Goal: Book appointment/travel/reservation

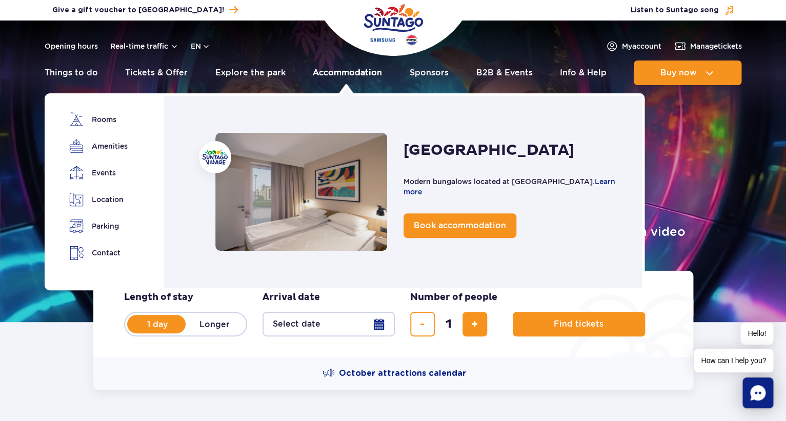
click at [345, 70] on link "Accommodation" at bounding box center [347, 73] width 69 height 25
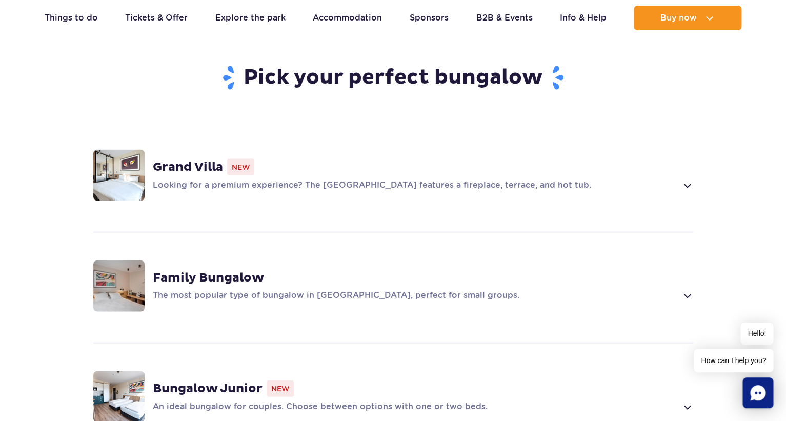
scroll to position [808, 0]
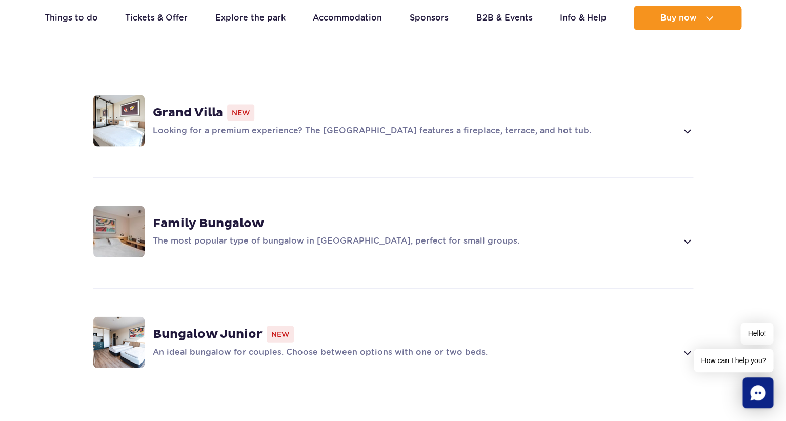
click at [689, 235] on span at bounding box center [687, 241] width 12 height 12
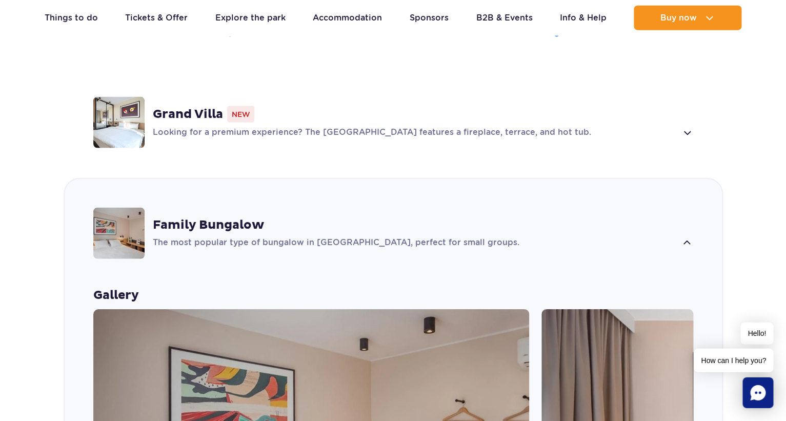
scroll to position [914, 0]
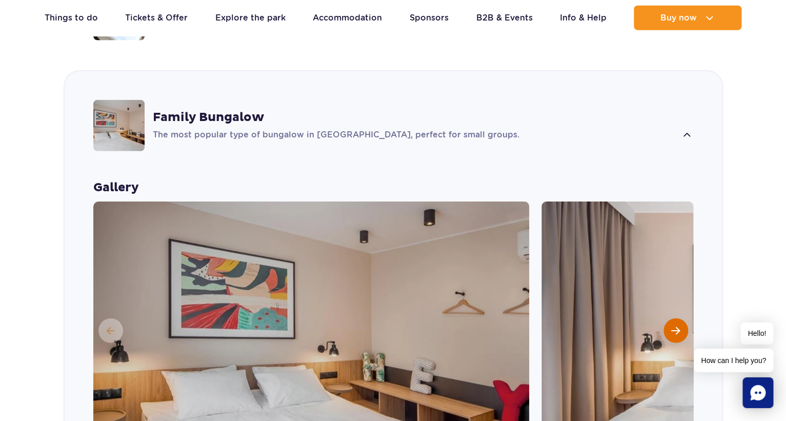
click at [676, 326] on span "Next slide" at bounding box center [676, 330] width 9 height 9
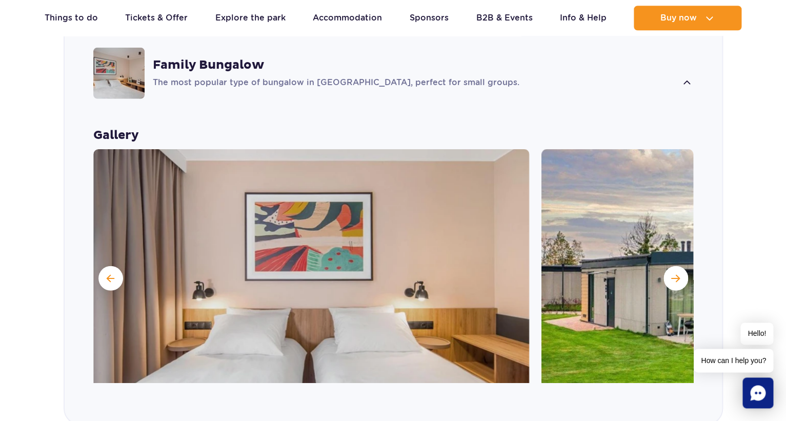
scroll to position [1022, 0]
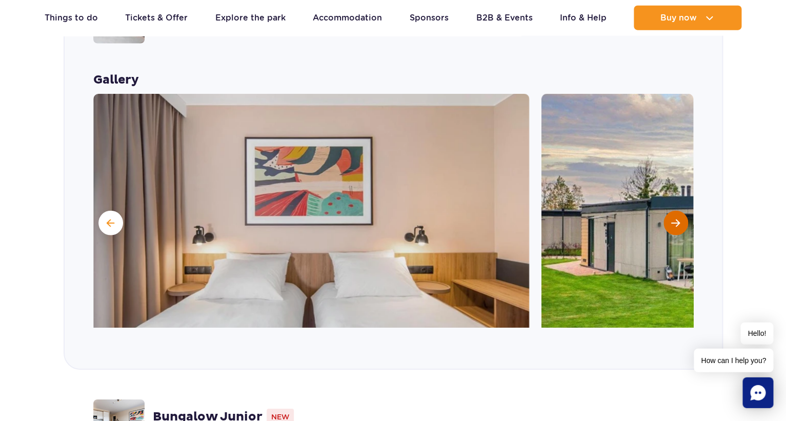
click at [678, 219] on span "Next slide" at bounding box center [676, 223] width 9 height 9
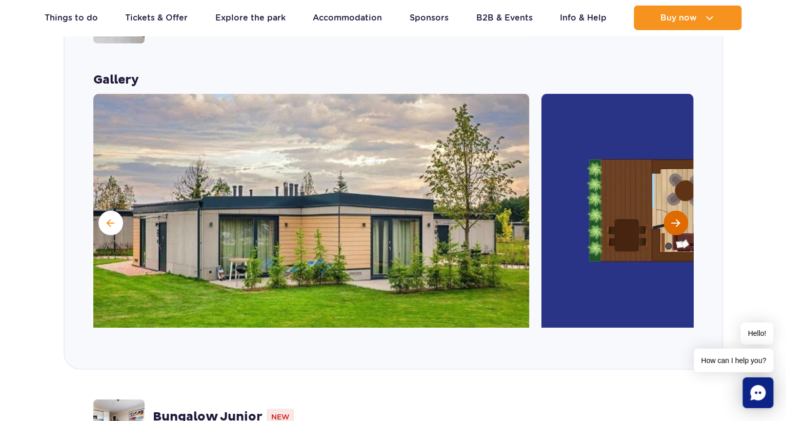
click at [679, 219] on span "Next slide" at bounding box center [676, 223] width 9 height 9
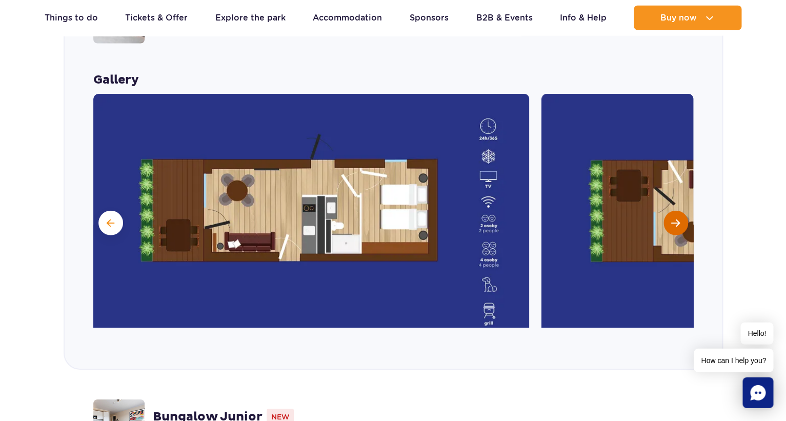
click at [675, 219] on span "Next slide" at bounding box center [676, 223] width 9 height 9
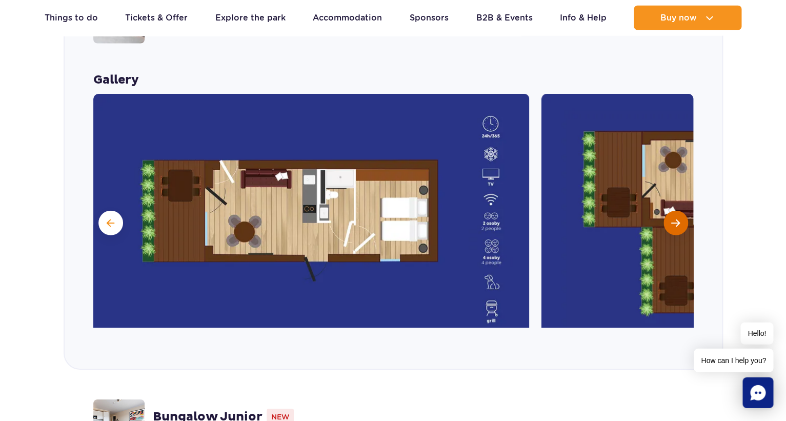
click at [675, 219] on span "Next slide" at bounding box center [676, 223] width 9 height 9
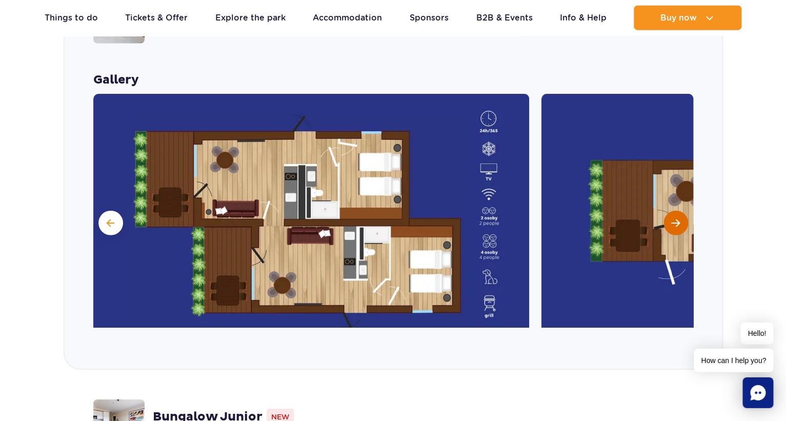
click at [675, 219] on span "Next slide" at bounding box center [676, 223] width 9 height 9
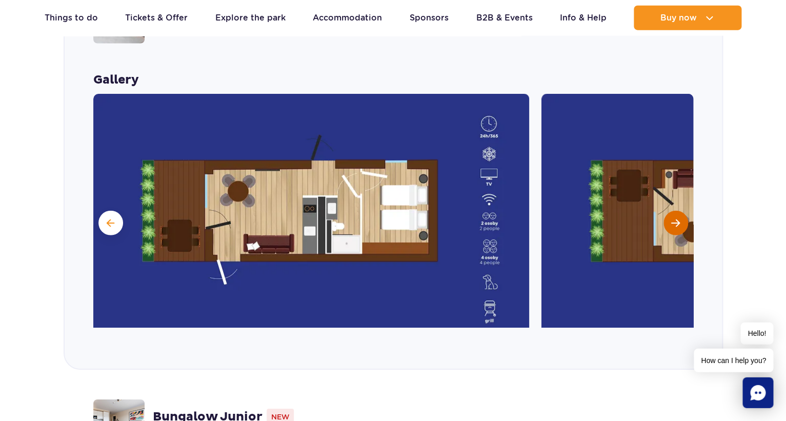
click at [675, 219] on span "Next slide" at bounding box center [676, 223] width 9 height 9
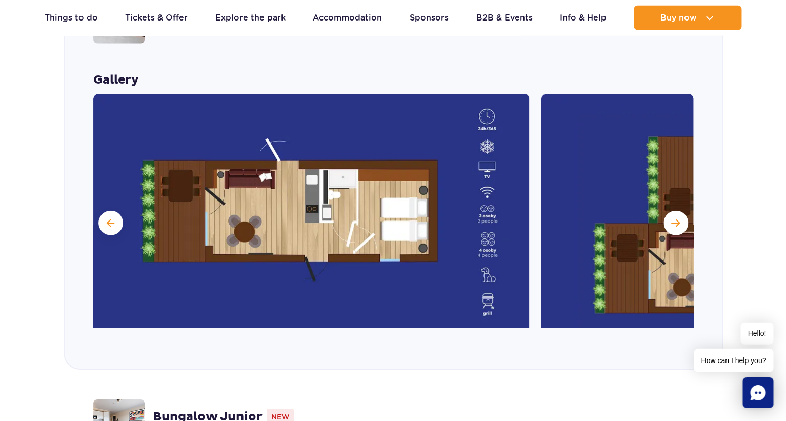
scroll to position [807, 0]
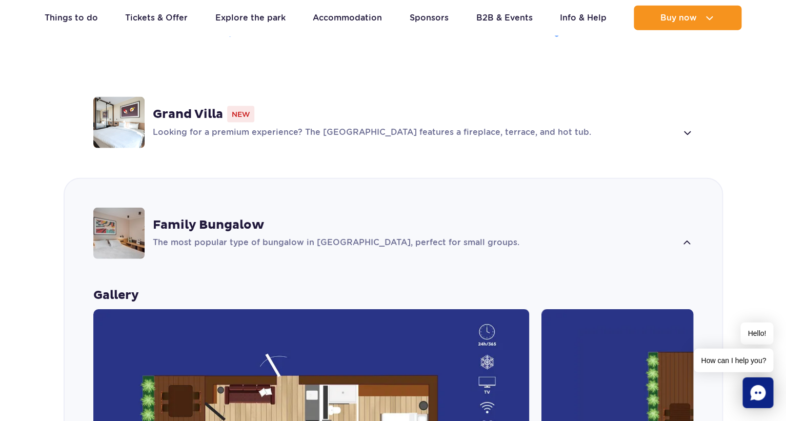
click at [397, 237] on p "The most popular type of bungalow in Suntago Village, perfect for small groups." at bounding box center [415, 243] width 525 height 12
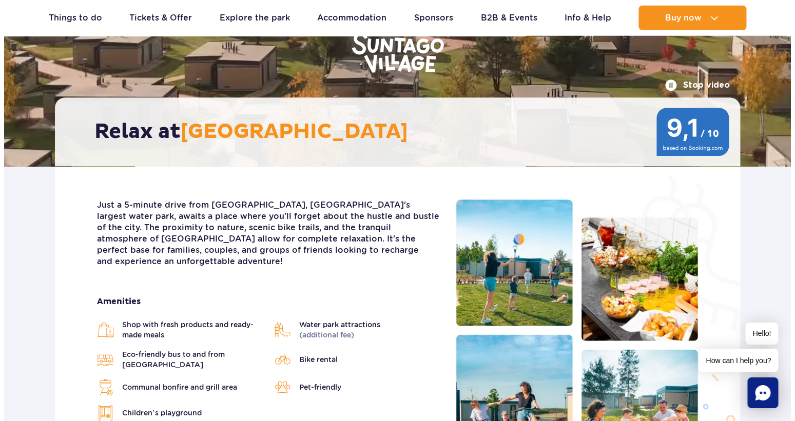
scroll to position [52, 0]
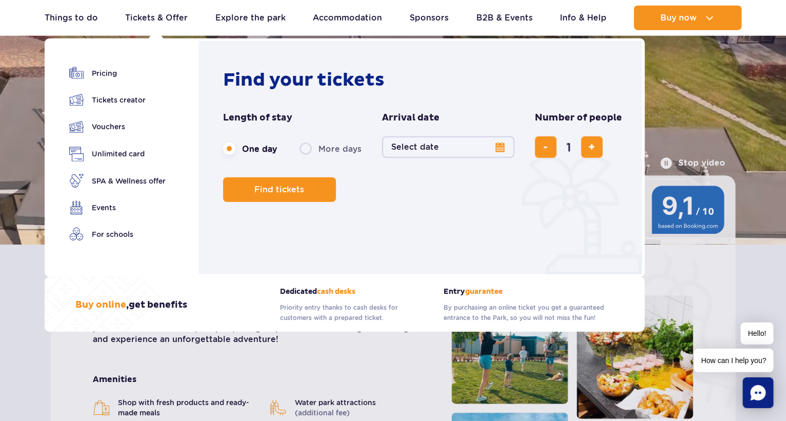
click at [440, 146] on button "Select date" at bounding box center [448, 147] width 132 height 22
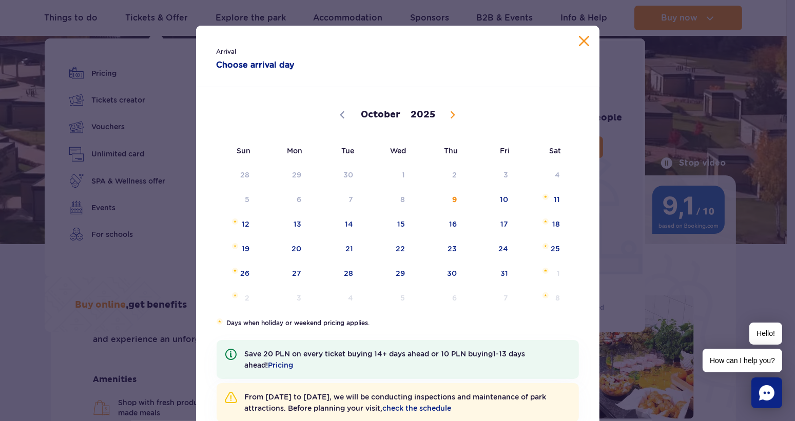
click at [450, 115] on icon at bounding box center [452, 114] width 7 height 7
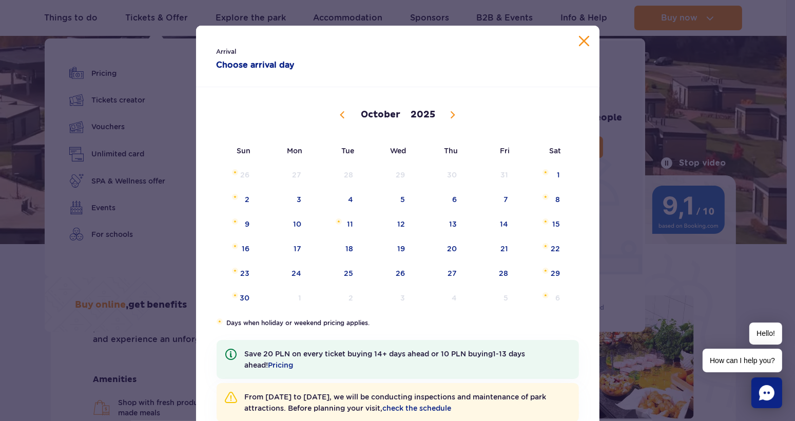
select select "10"
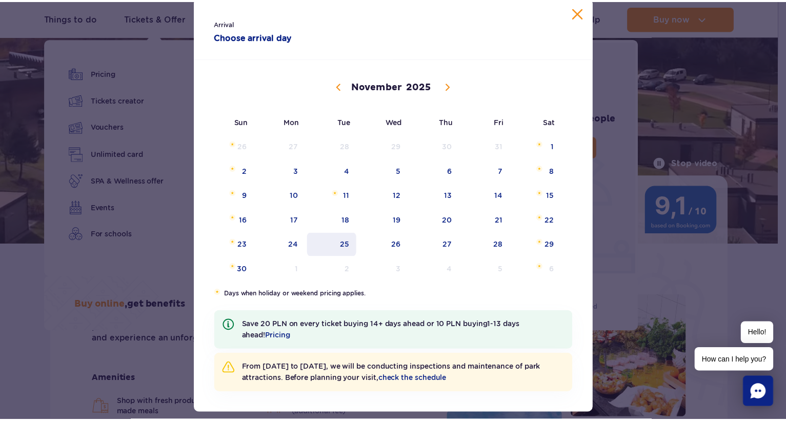
scroll to position [47, 0]
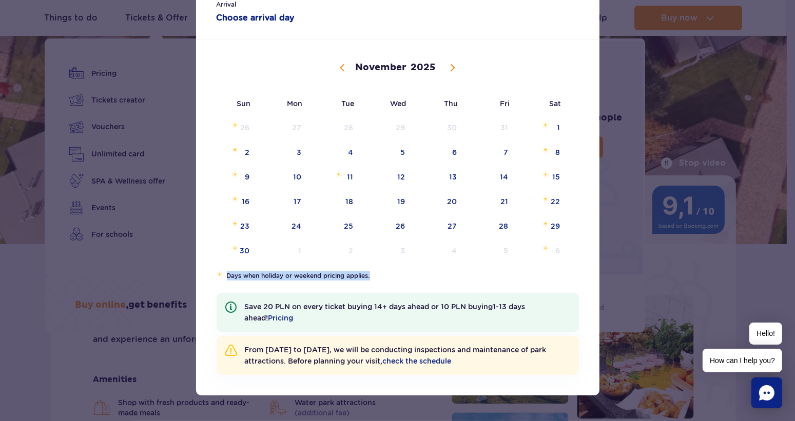
drag, startPoint x: 225, startPoint y: 277, endPoint x: 379, endPoint y: 280, distance: 153.9
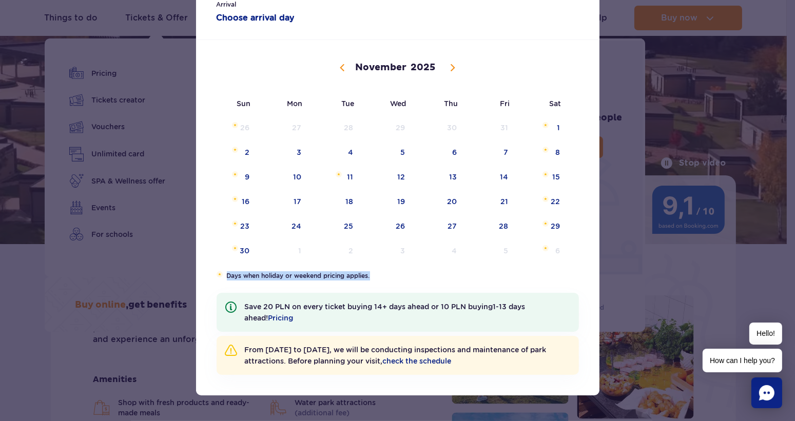
click at [379, 280] on li "Days when holiday or weekend pricing applies." at bounding box center [398, 275] width 362 height 9
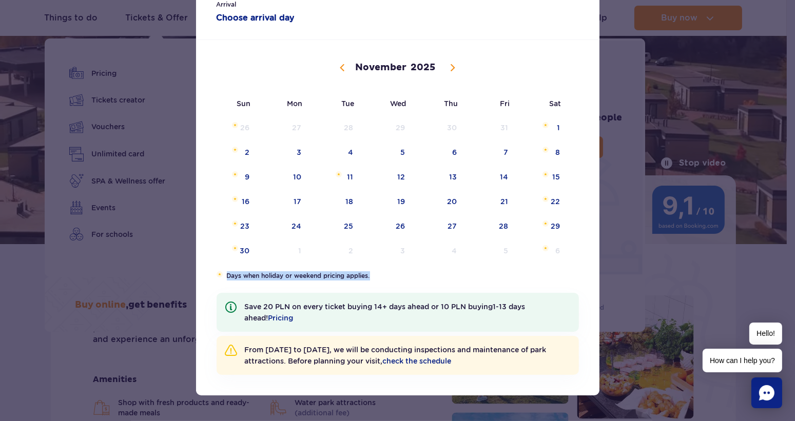
copy li "Days when holiday or weekend pricing applies."
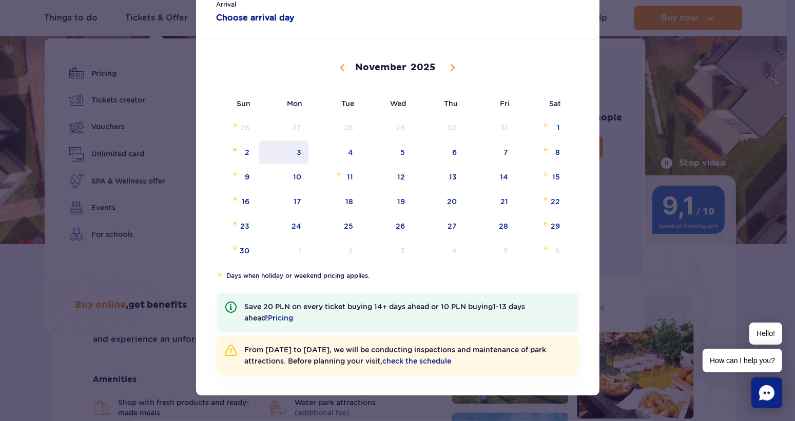
click at [293, 153] on span "3" at bounding box center [284, 153] width 52 height 24
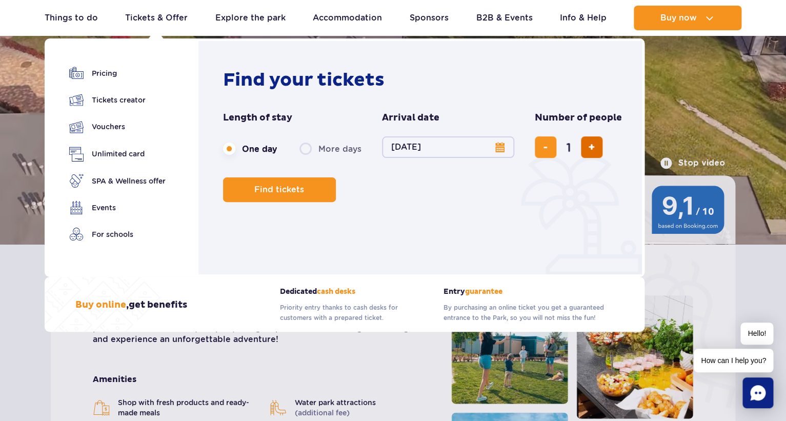
click at [592, 147] on span "add ticket" at bounding box center [591, 147] width 7 height 0
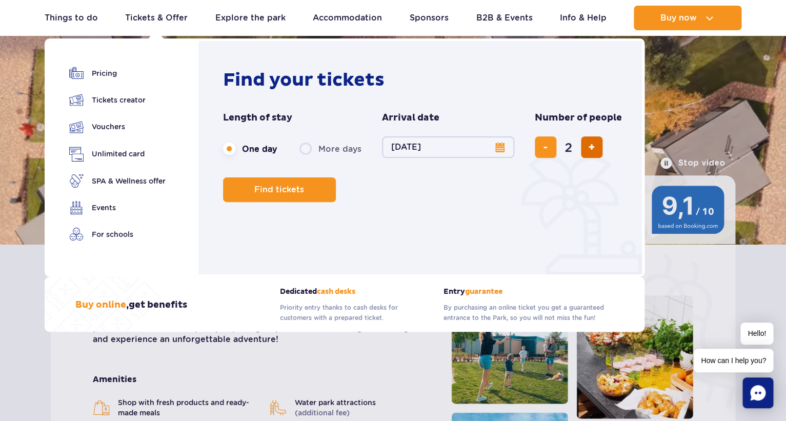
click at [592, 147] on span "add ticket" at bounding box center [591, 147] width 7 height 0
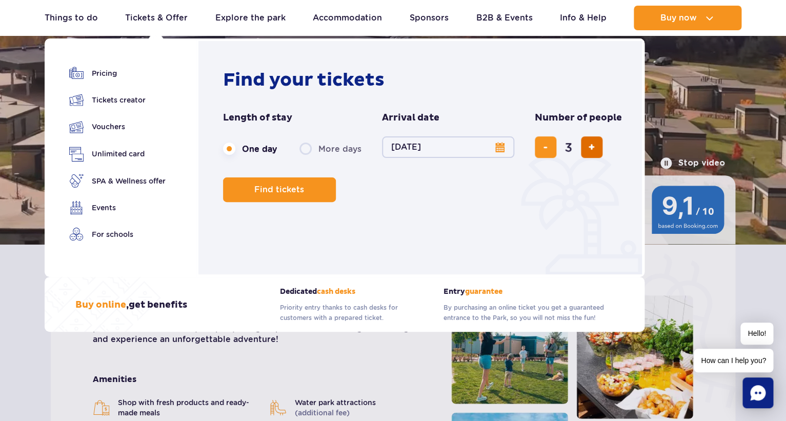
click at [592, 147] on span "add ticket" at bounding box center [591, 147] width 7 height 0
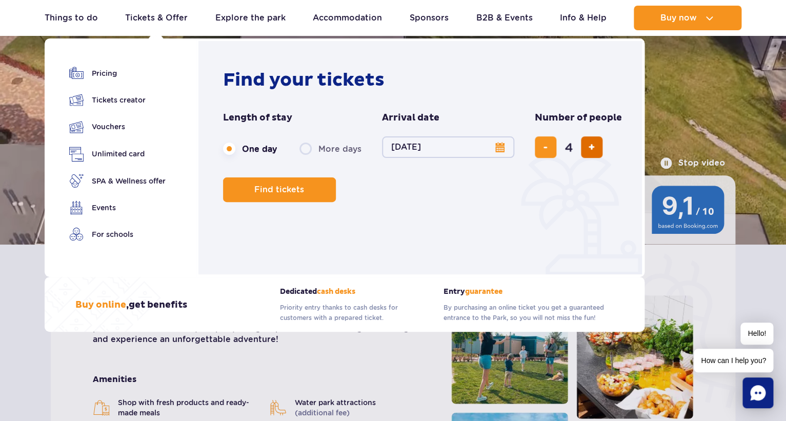
click at [592, 147] on span "add ticket" at bounding box center [591, 147] width 7 height 0
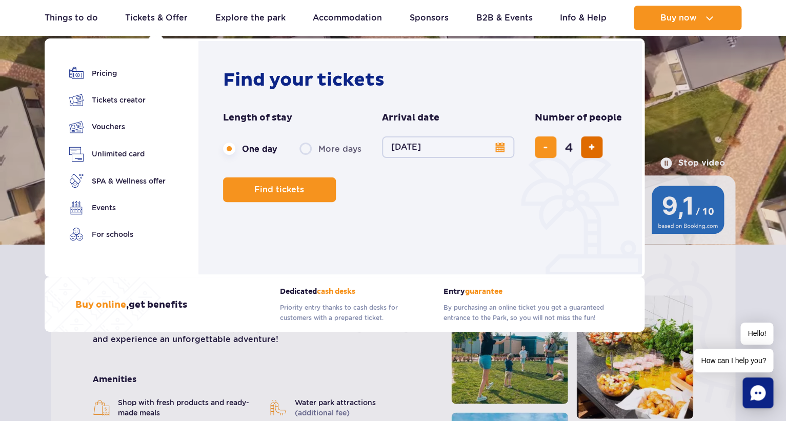
type input "5"
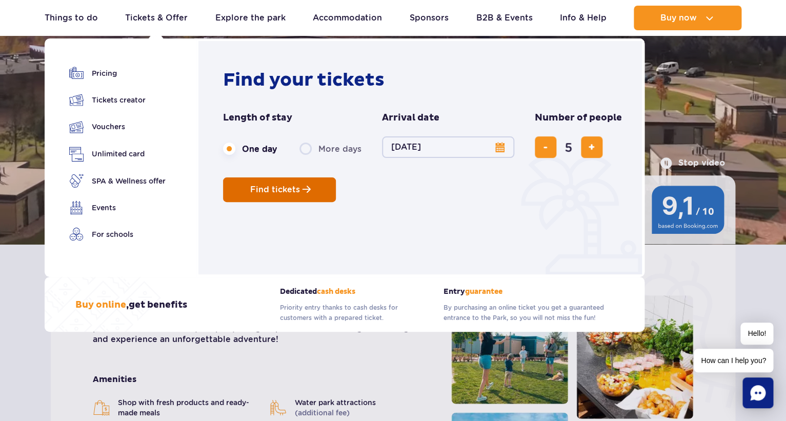
click at [270, 191] on span "Find tickets" at bounding box center [275, 189] width 50 height 9
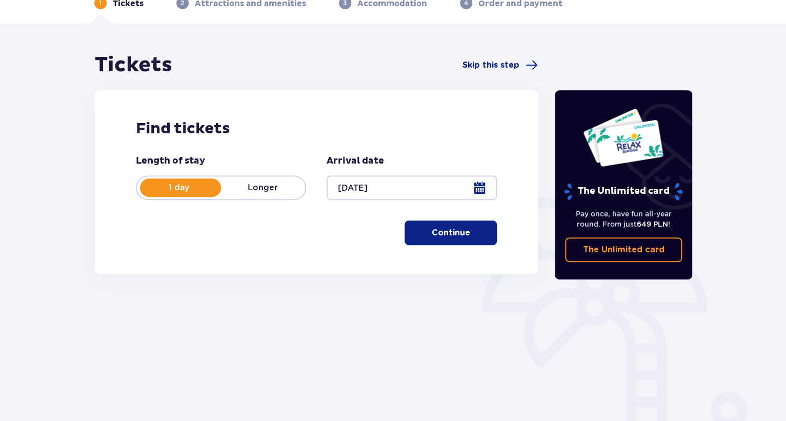
scroll to position [102, 0]
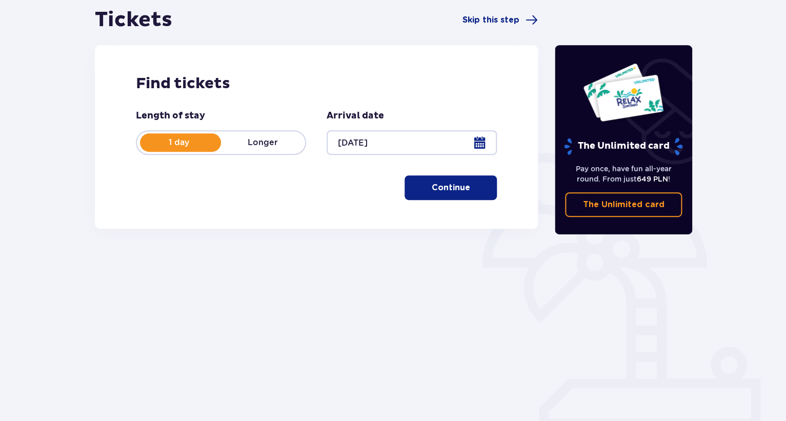
click at [454, 196] on button "Continue" at bounding box center [451, 187] width 92 height 25
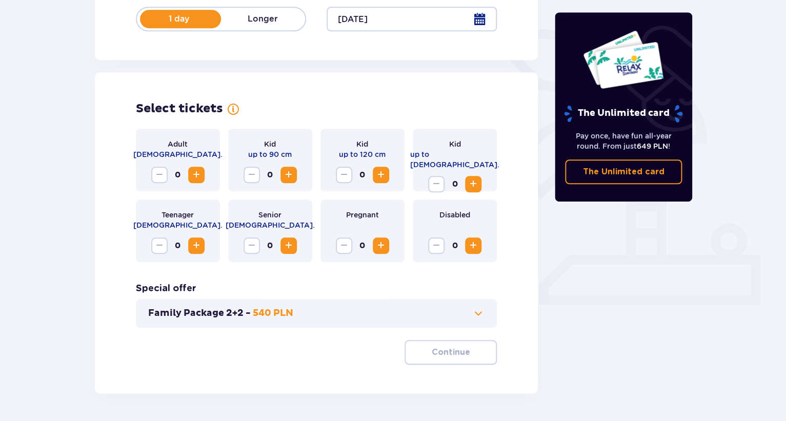
scroll to position [205, 0]
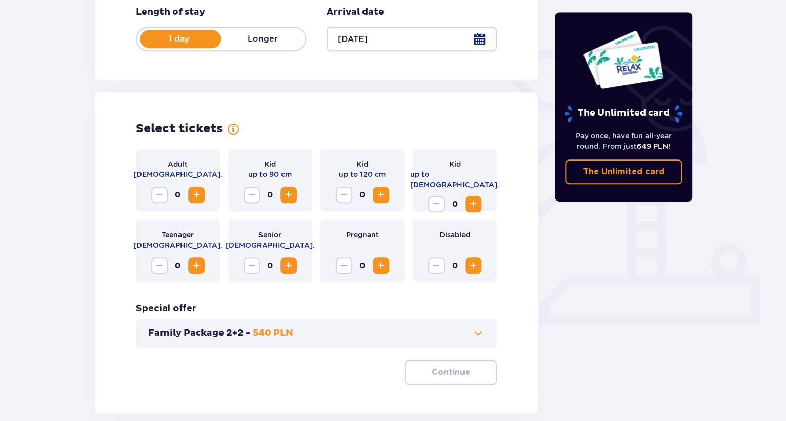
click at [198, 196] on span "Increase" at bounding box center [196, 195] width 12 height 12
click at [308, 335] on button "Family Package 2+2 - 540 PLN" at bounding box center [316, 333] width 337 height 12
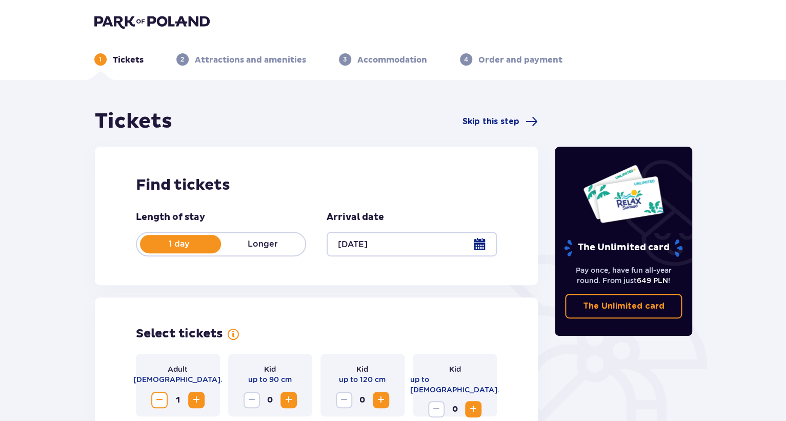
scroll to position [0, 0]
click at [509, 125] on span "Skip this step" at bounding box center [491, 121] width 57 height 11
